Goal: Task Accomplishment & Management: Manage account settings

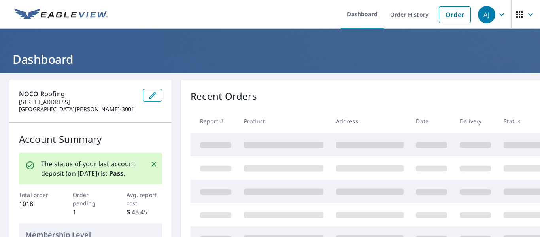
click at [526, 13] on icon "button" at bounding box center [530, 14] width 9 height 9
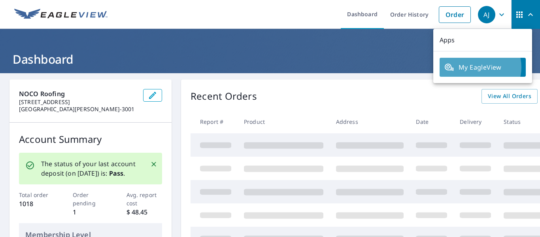
click at [478, 67] on span "My EagleView" at bounding box center [482, 66] width 77 height 9
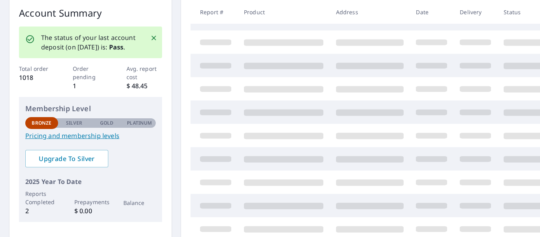
scroll to position [245, 0]
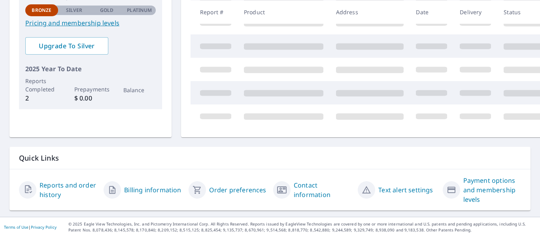
click at [145, 186] on link "Billing information" at bounding box center [152, 189] width 57 height 9
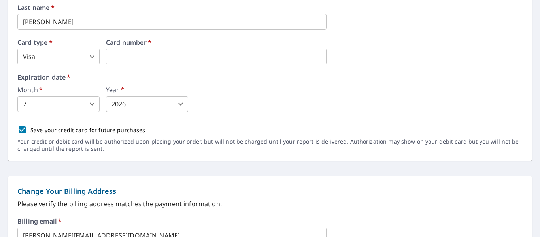
scroll to position [78, 0]
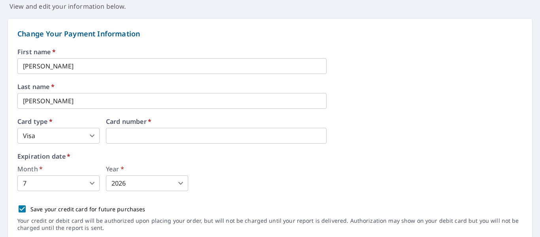
click at [69, 66] on input "[PERSON_NAME]" at bounding box center [171, 66] width 309 height 16
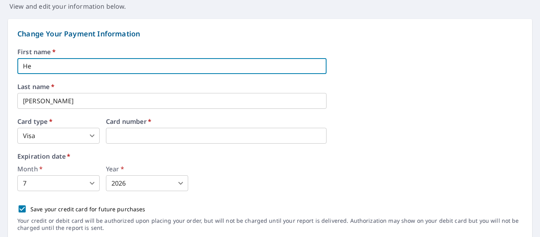
type input "H"
type input "[PERSON_NAME]"
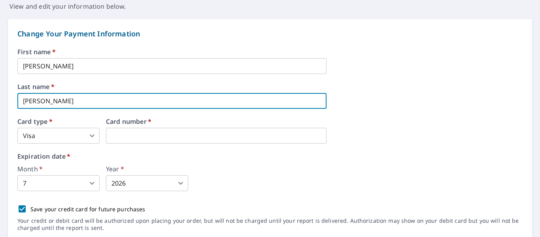
type input "[PERSON_NAME]"
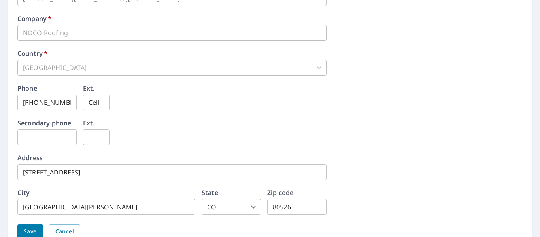
scroll to position [434, 0]
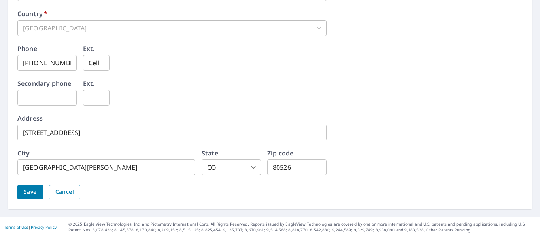
click at [37, 189] on button "Save" at bounding box center [30, 192] width 26 height 15
